Goal: Task Accomplishment & Management: Complete application form

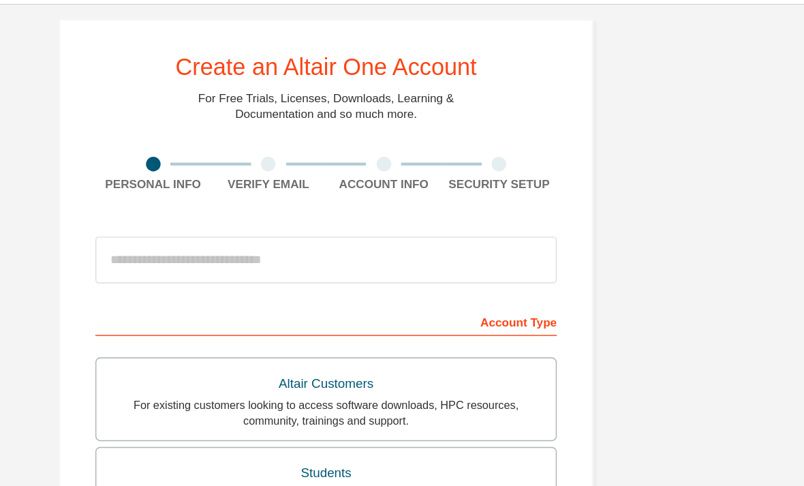
scroll to position [7, 0]
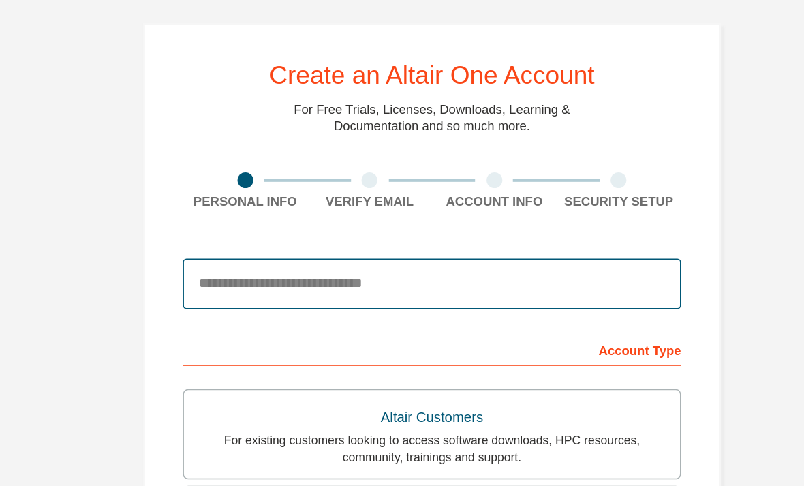
click at [355, 191] on input "email" at bounding box center [401, 206] width 323 height 33
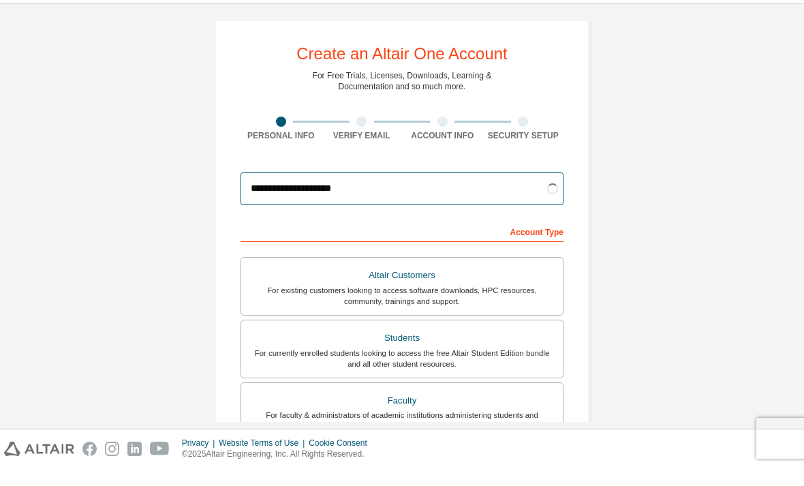
scroll to position [18, 0]
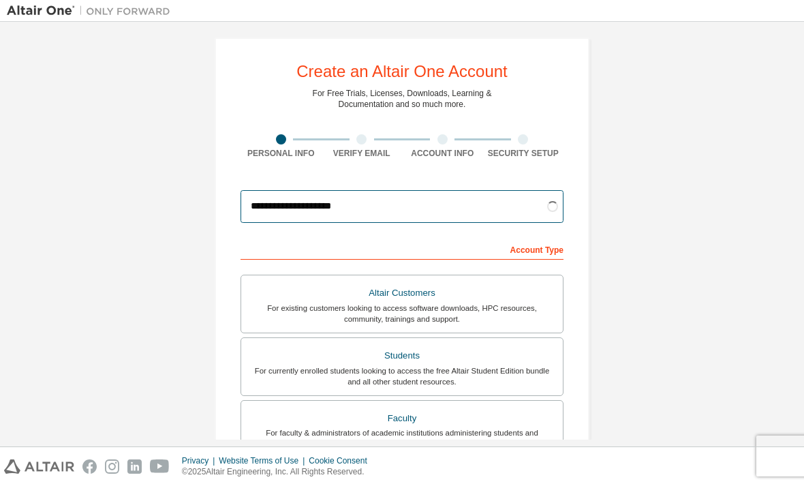
type input "**********"
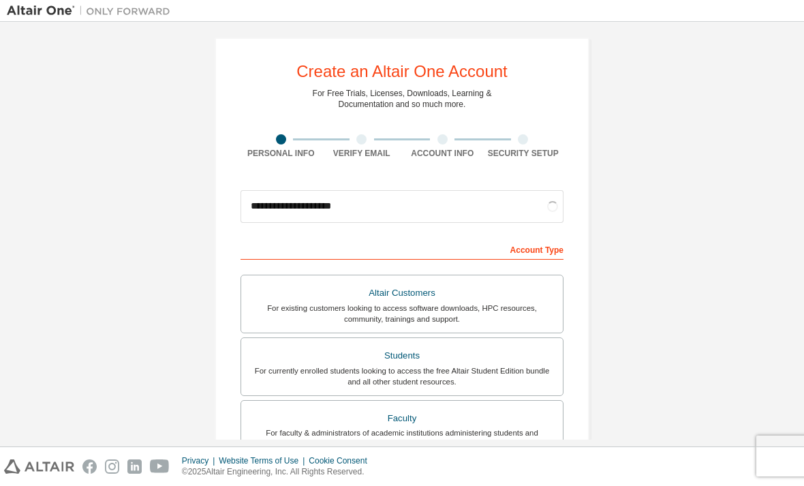
click at [523, 346] on div "Students" at bounding box center [401, 355] width 305 height 19
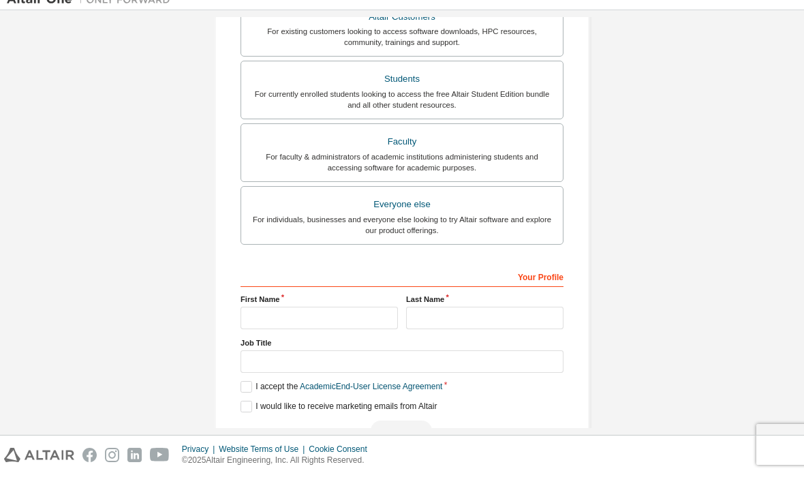
scroll to position [32, 0]
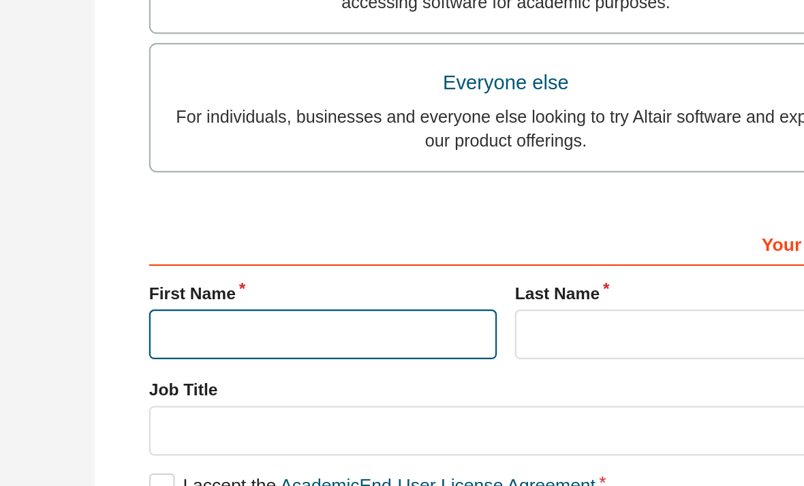
click at [240, 318] on input "text" at bounding box center [318, 329] width 157 height 22
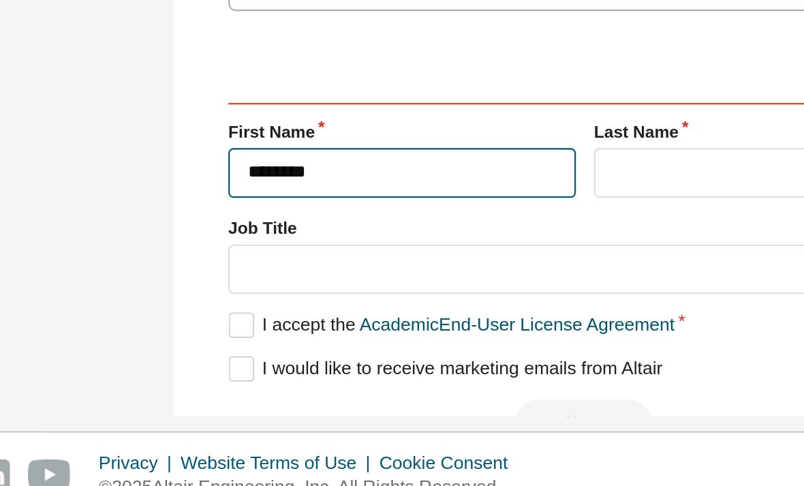
type input "********"
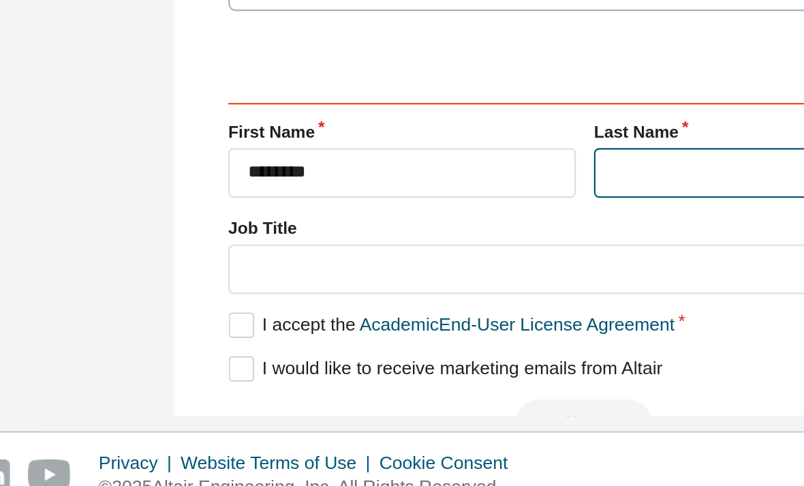
click at [406, 318] on input "text" at bounding box center [484, 329] width 157 height 22
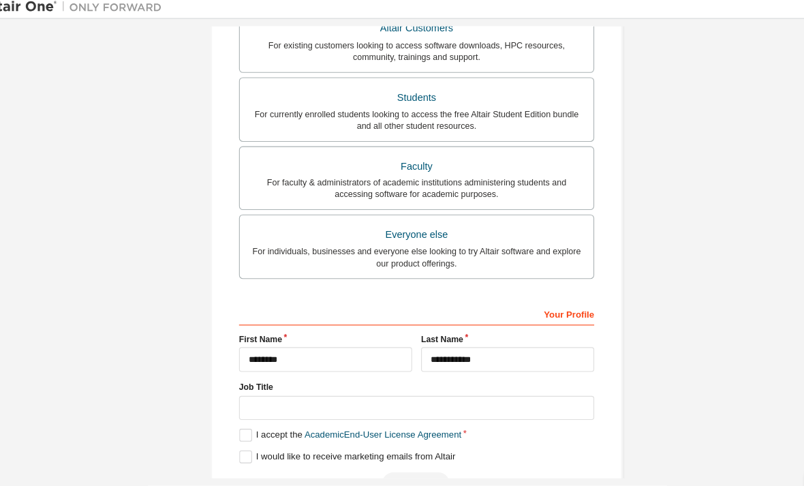
scroll to position [10, 0]
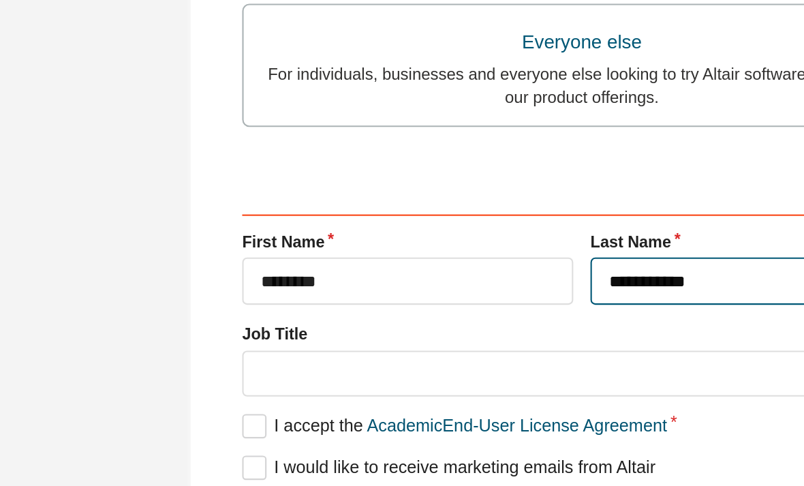
type input "**********"
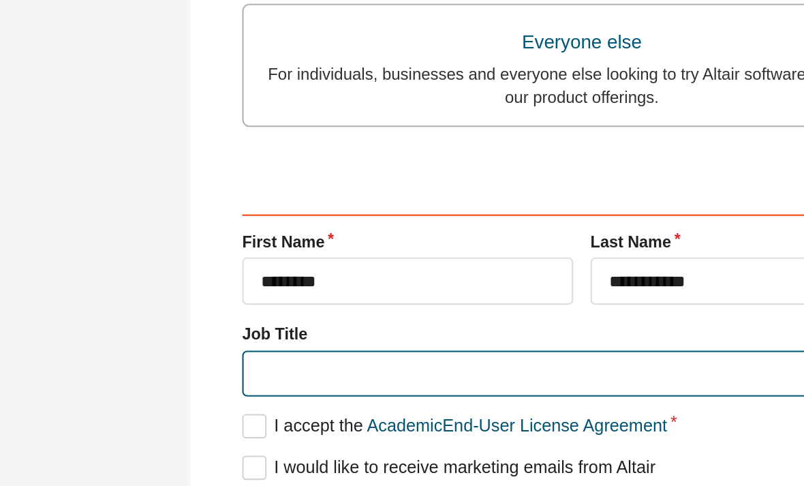
click at [240, 364] on input "text" at bounding box center [401, 375] width 323 height 22
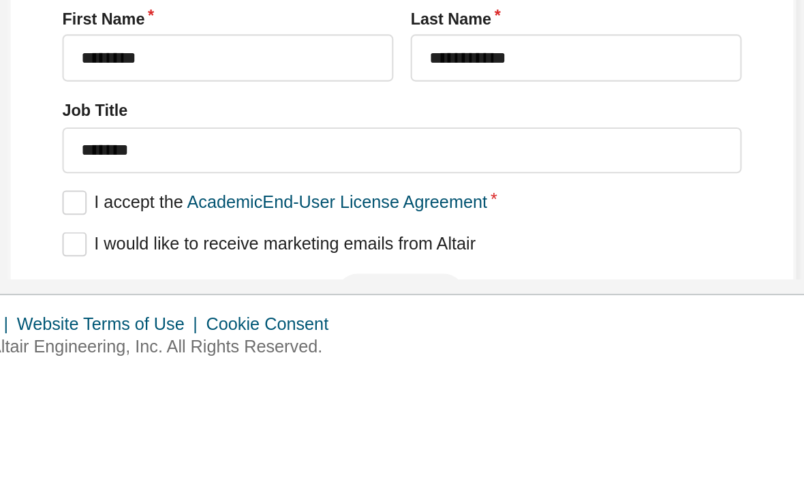
scroll to position [43, 0]
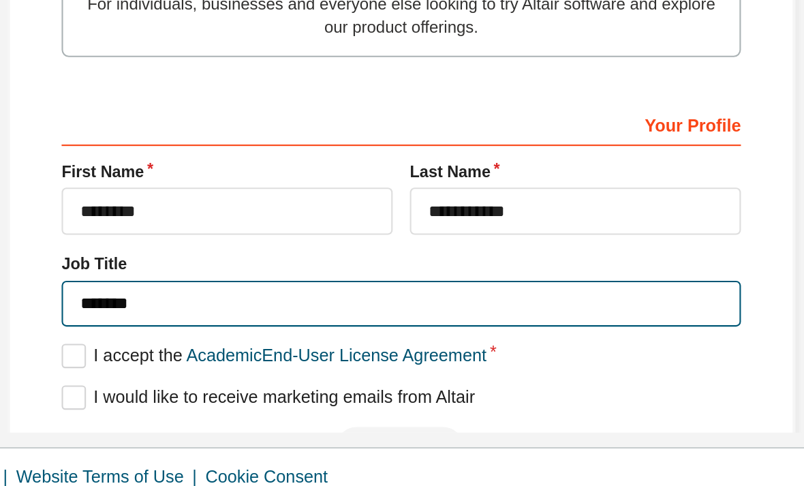
type input "*******"
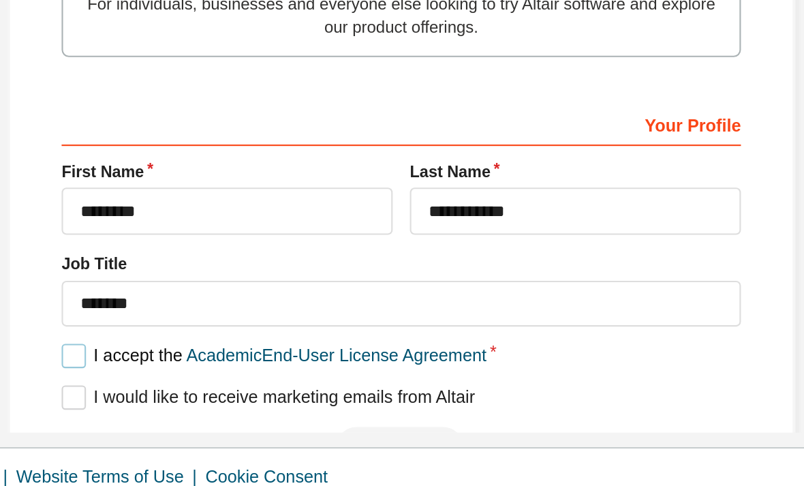
click at [240, 397] on label "I accept the Academic End-User License Agreement" at bounding box center [341, 403] width 202 height 12
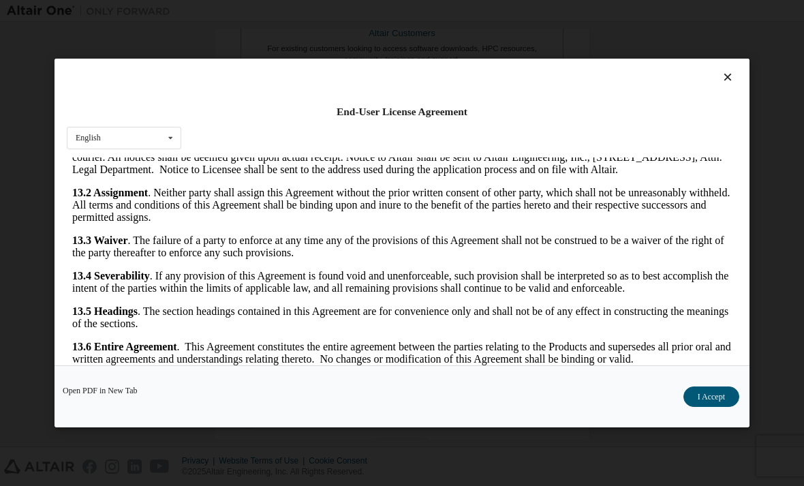
scroll to position [2517, 0]
click at [713, 407] on button "I Accept" at bounding box center [711, 396] width 56 height 20
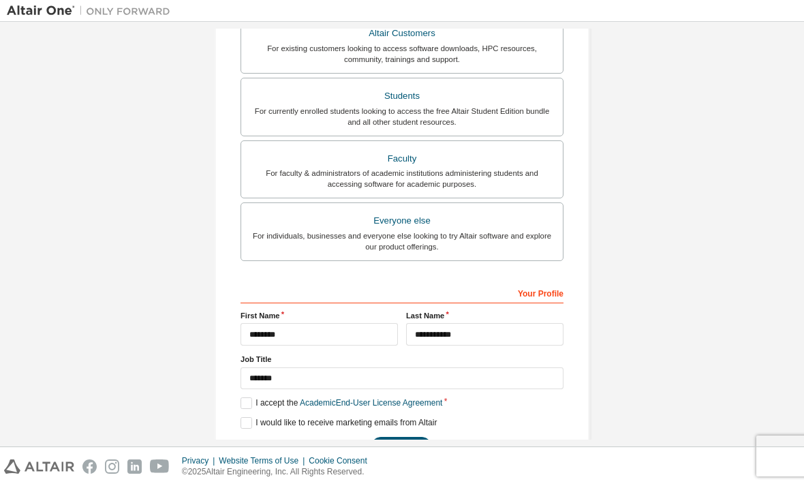
click at [401, 454] on button "Next" at bounding box center [401, 447] width 61 height 20
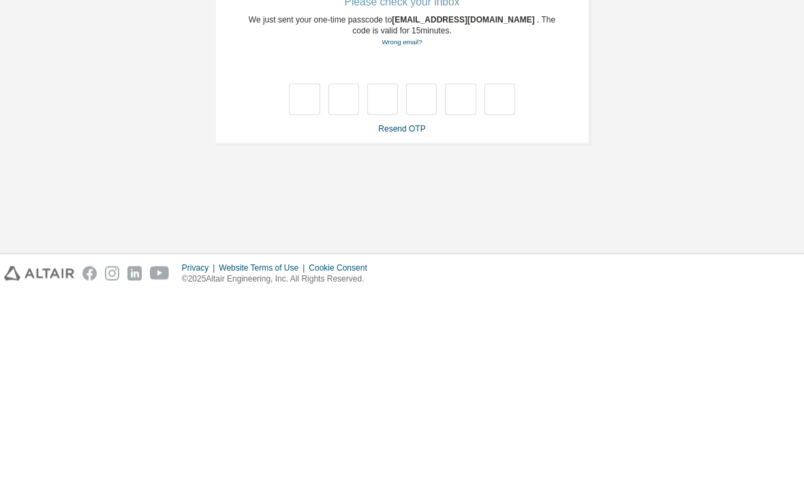
scroll to position [44, 0]
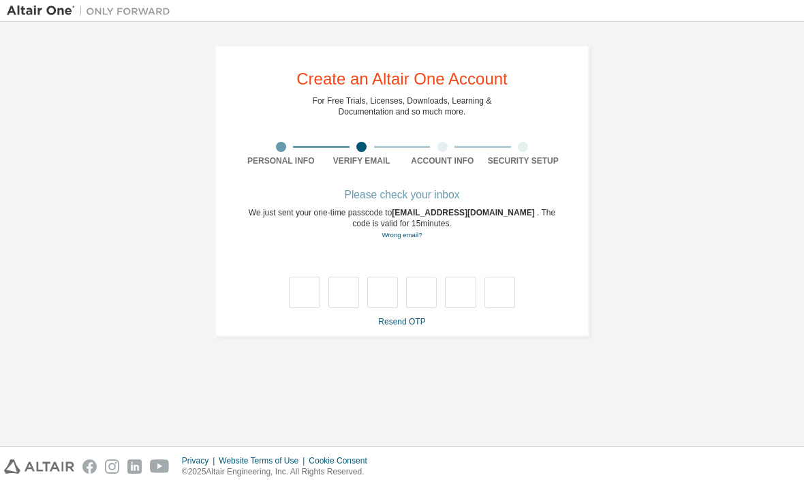
click at [399, 317] on link "Resend OTP" at bounding box center [401, 322] width 47 height 10
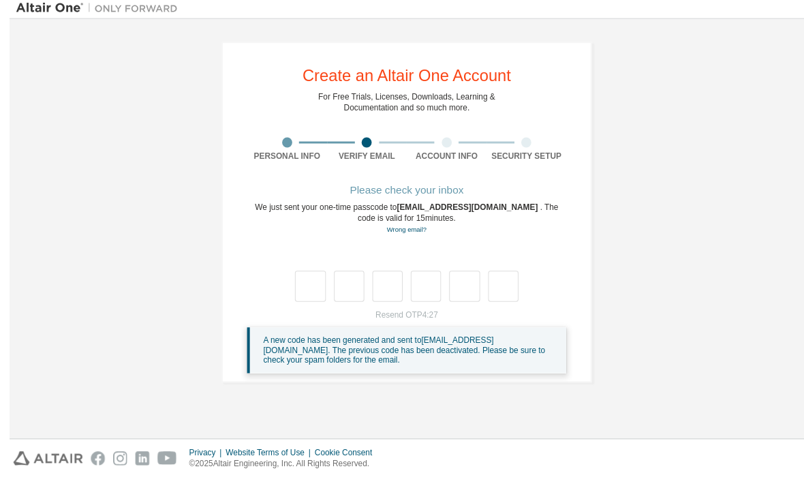
scroll to position [0, 0]
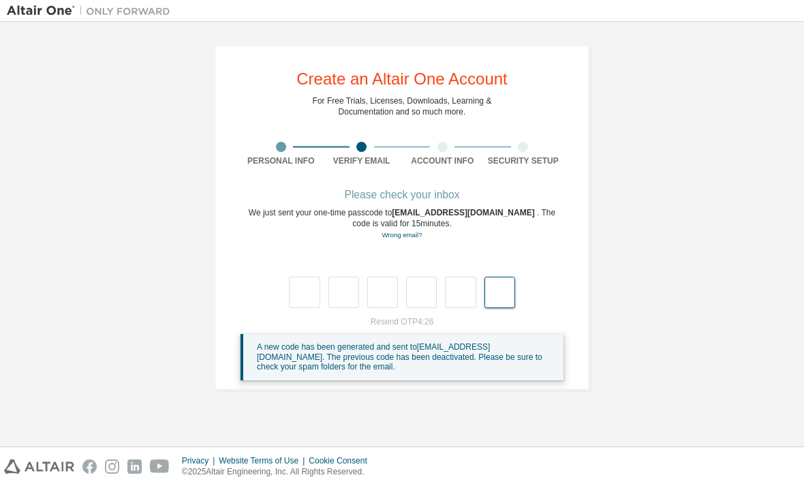
click at [485, 285] on input "text" at bounding box center [499, 292] width 31 height 31
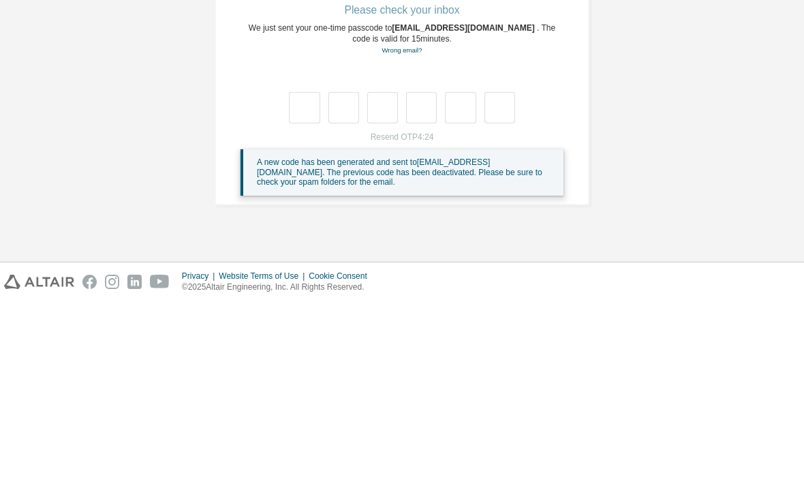
click at [698, 97] on div "**********" at bounding box center [402, 217] width 790 height 377
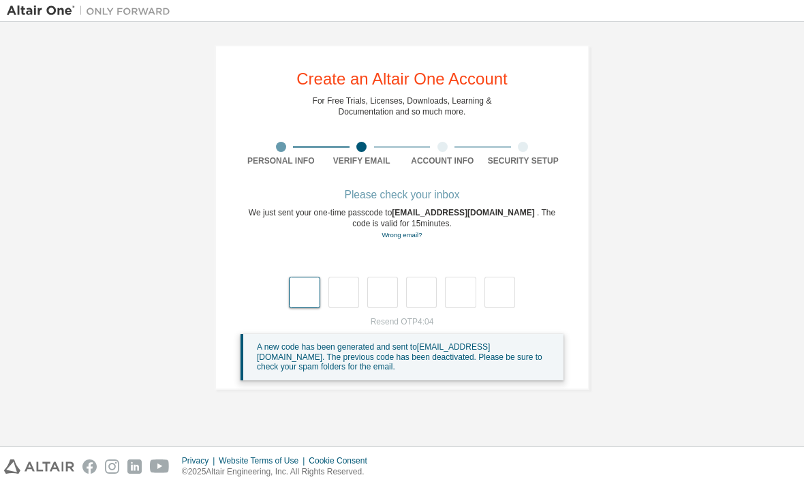
click at [309, 277] on input "text" at bounding box center [304, 292] width 31 height 31
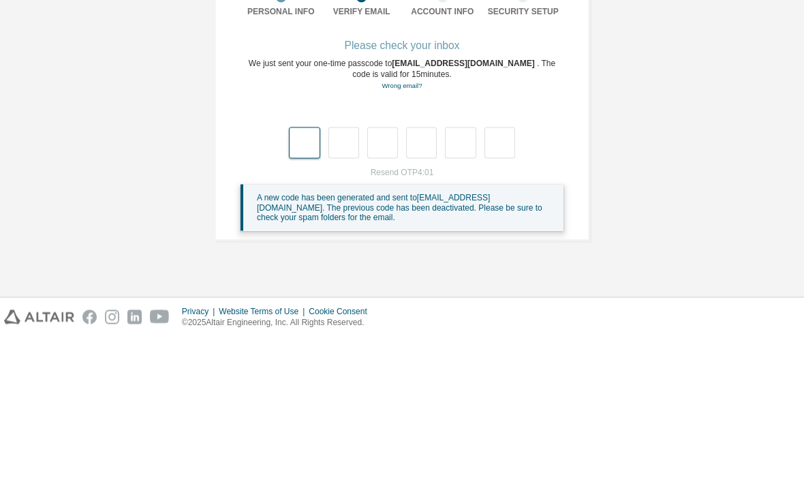
type input "*"
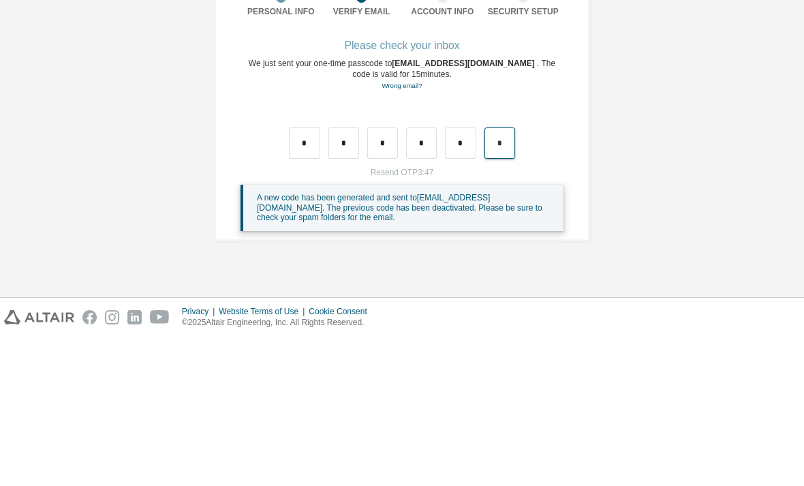
type input "*"
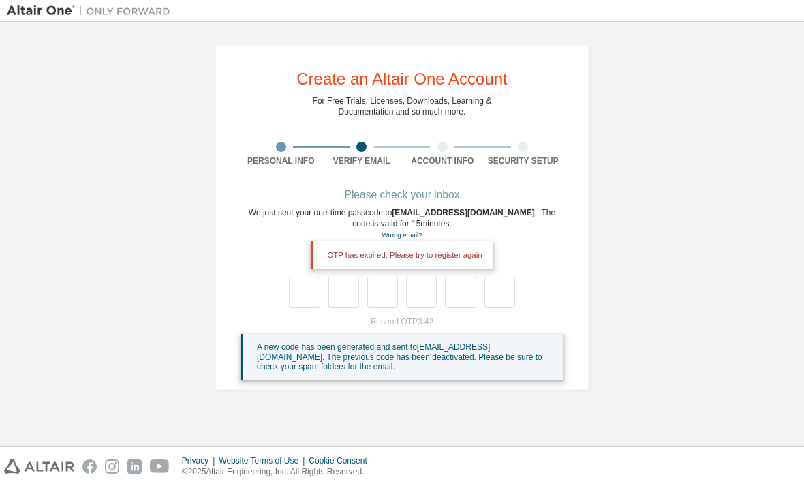
click at [409, 316] on div "Resend OTP 3:42 A new code has been generated and sent to [EMAIL_ADDRESS][DOMAI…" at bounding box center [401, 348] width 323 height 64
click at [399, 317] on link "Resend OTP" at bounding box center [401, 322] width 47 height 10
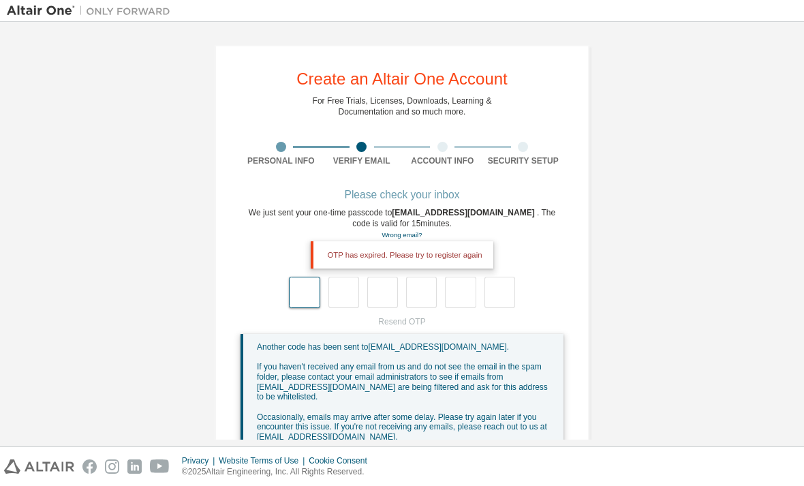
click at [300, 277] on input "text" at bounding box center [304, 292] width 31 height 31
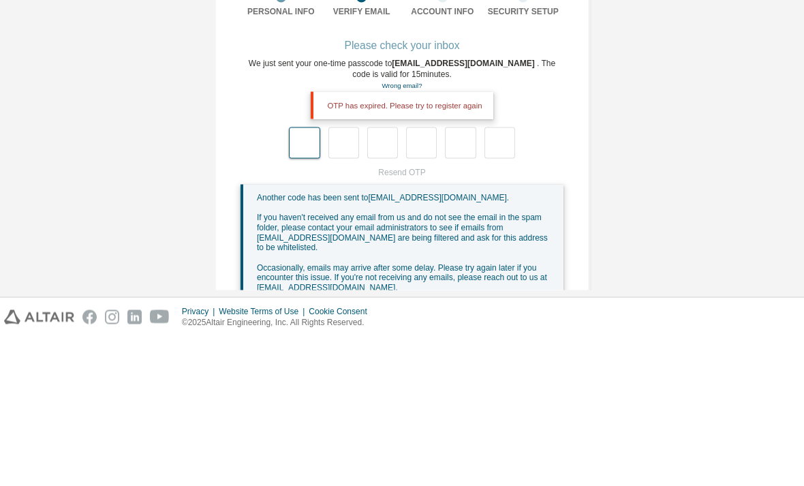
type input "*"
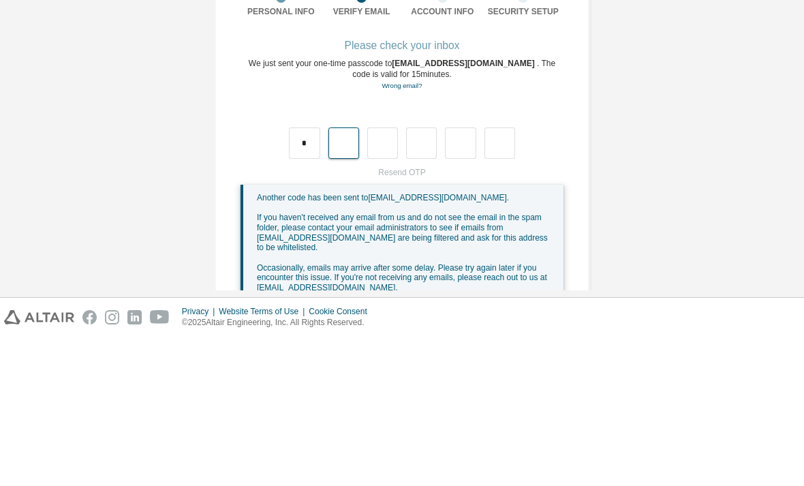
type input "*"
